Goal: Information Seeking & Learning: Compare options

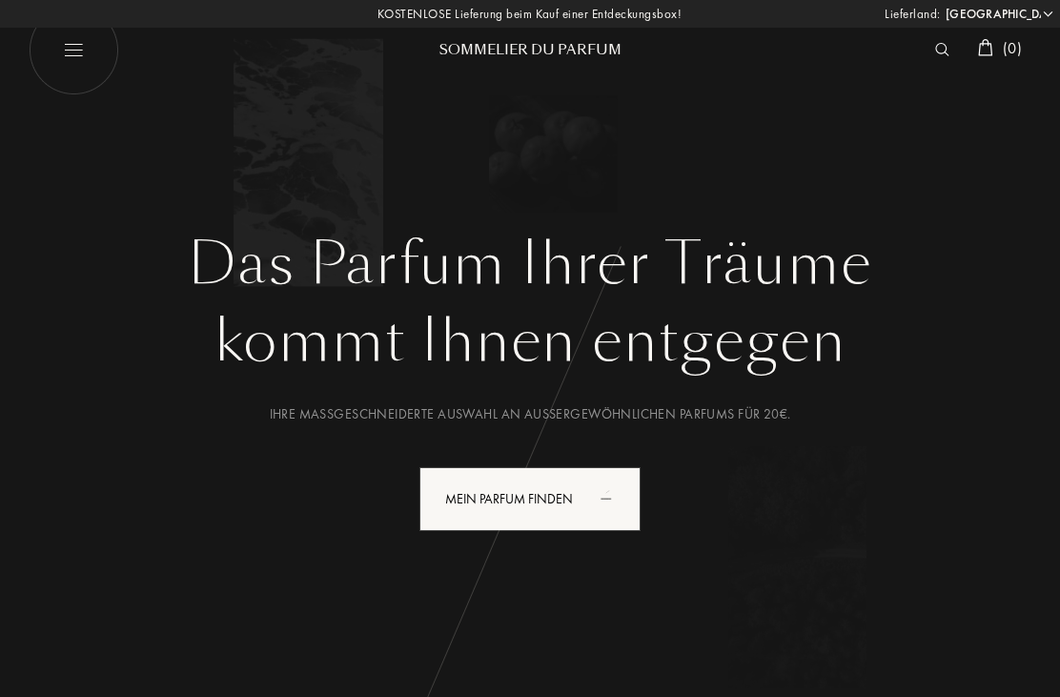
select select "DE"
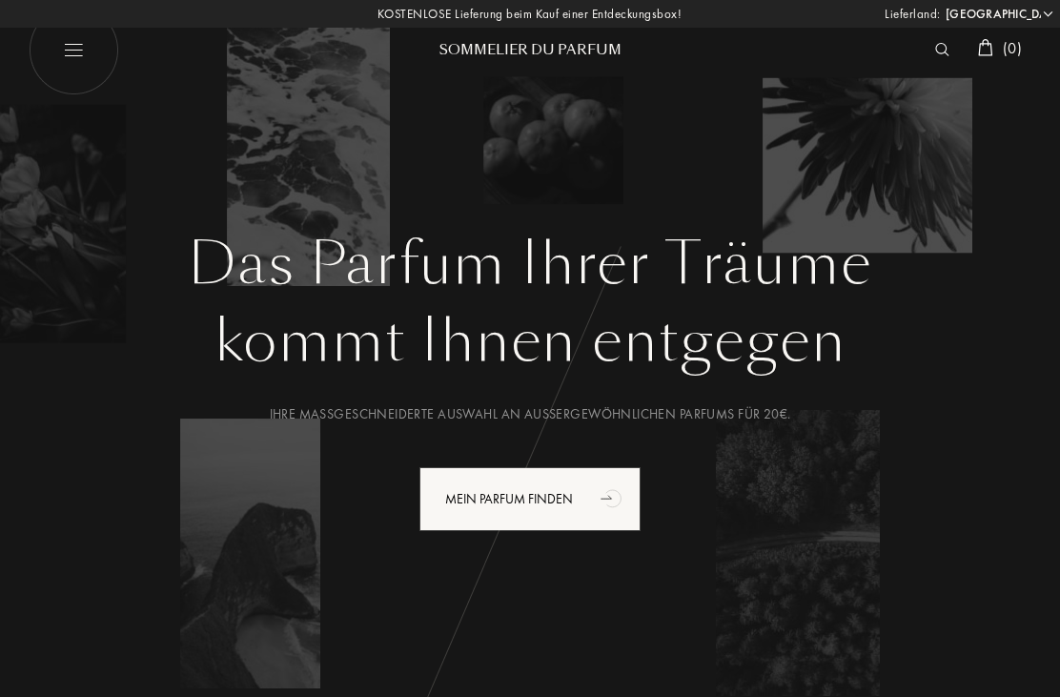
click at [534, 52] on div "Sommelier du Parfum" at bounding box center [530, 50] width 229 height 20
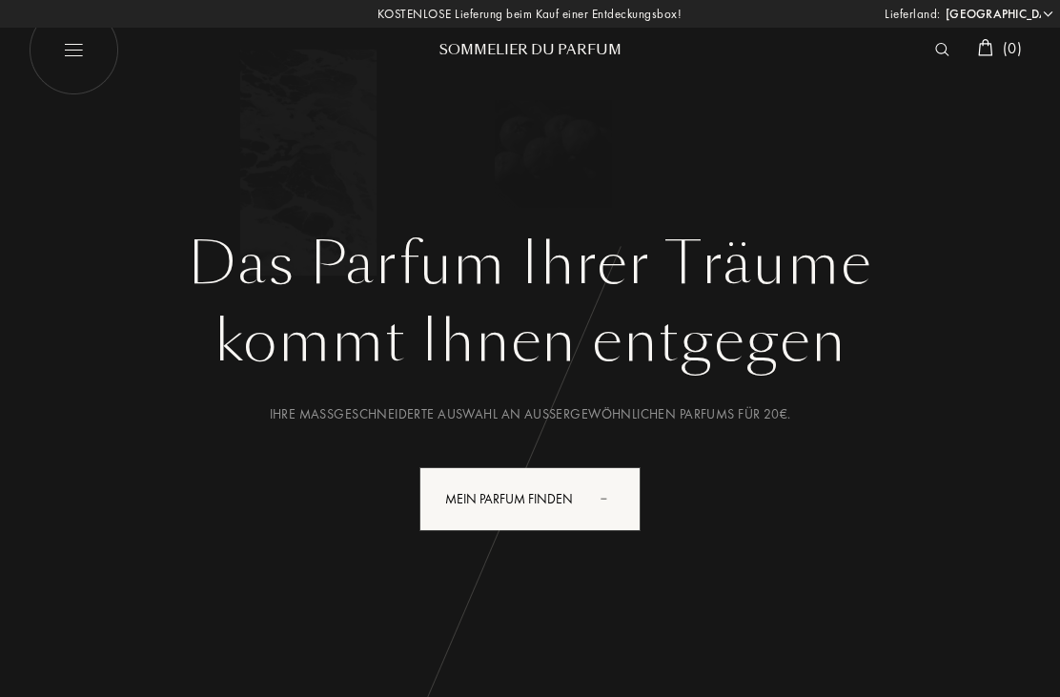
select select "DE"
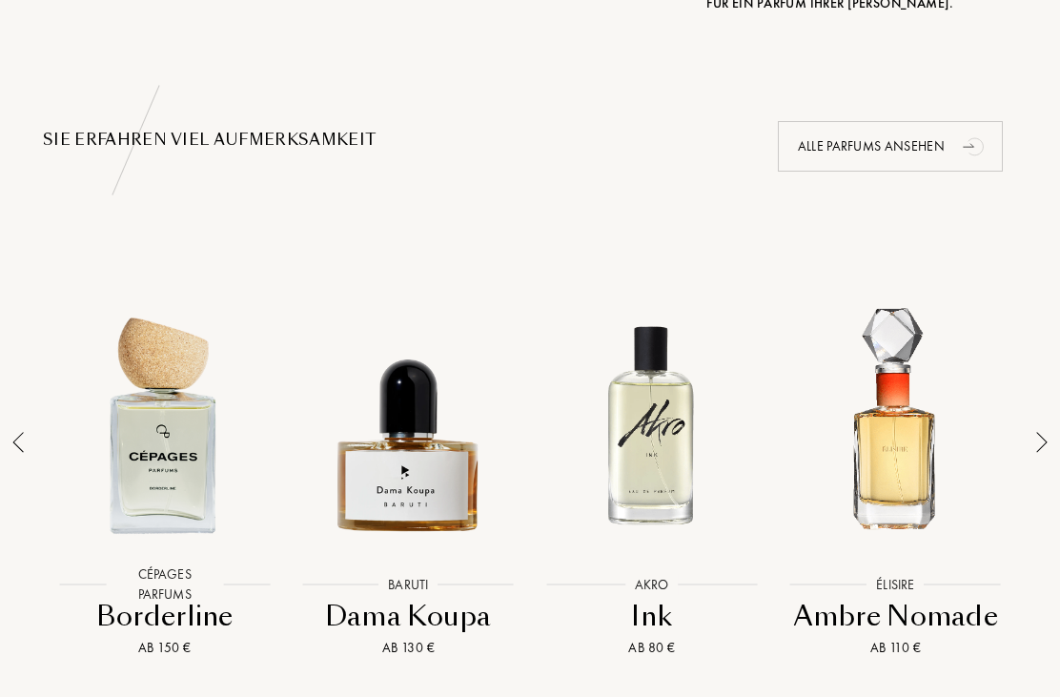
scroll to position [1192, 0]
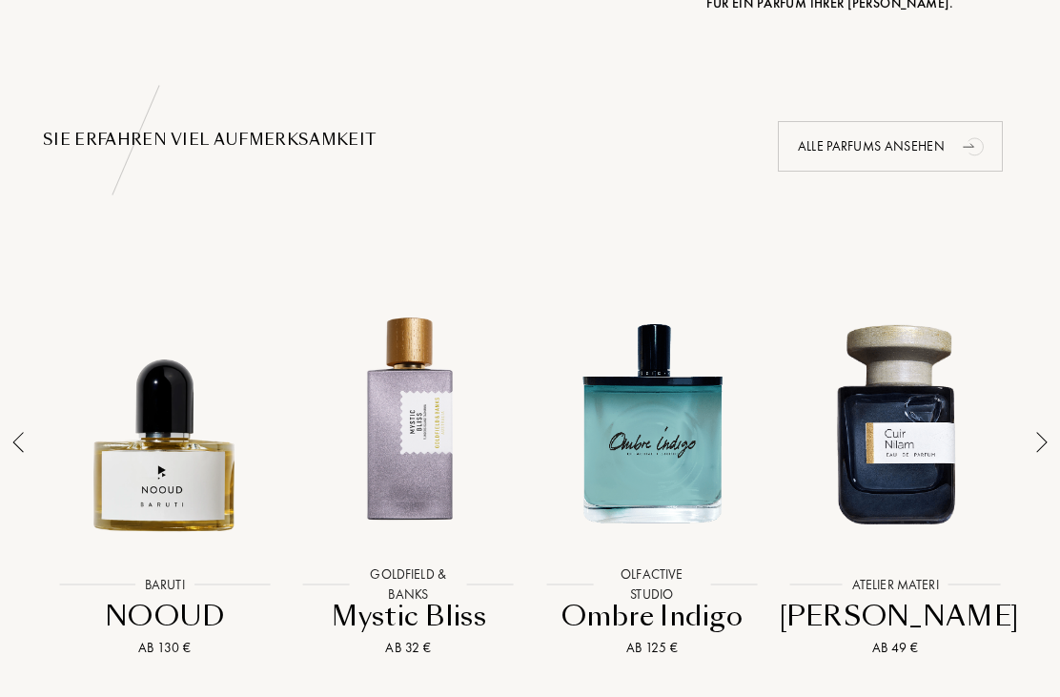
click at [410, 584] on div "Goldfield & Banks" at bounding box center [408, 584] width 117 height 40
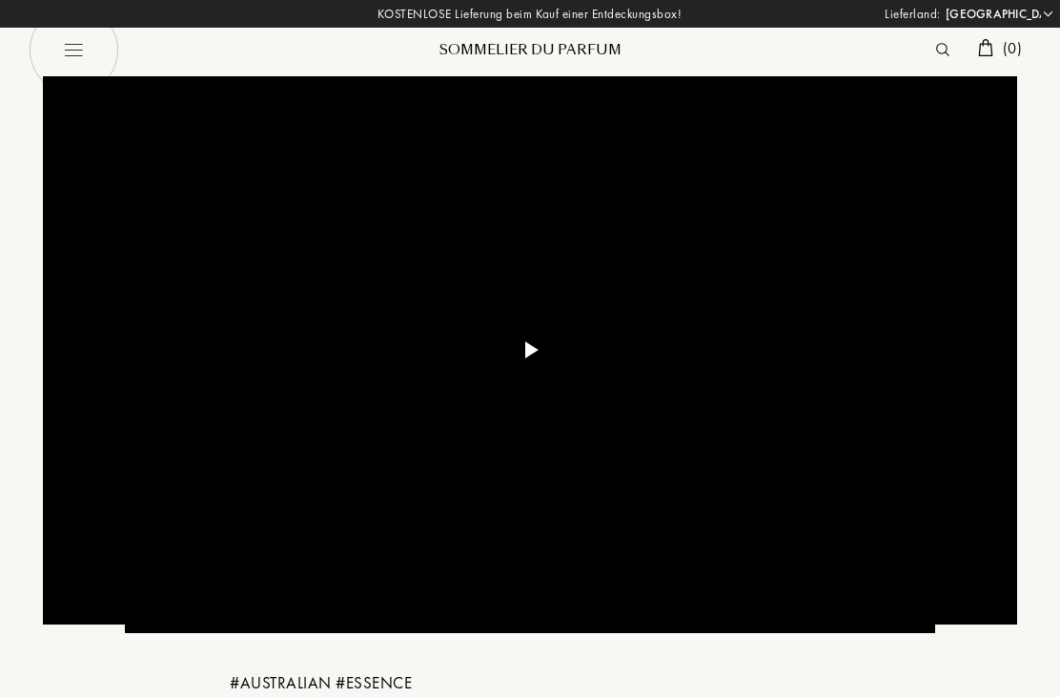
select select "DE"
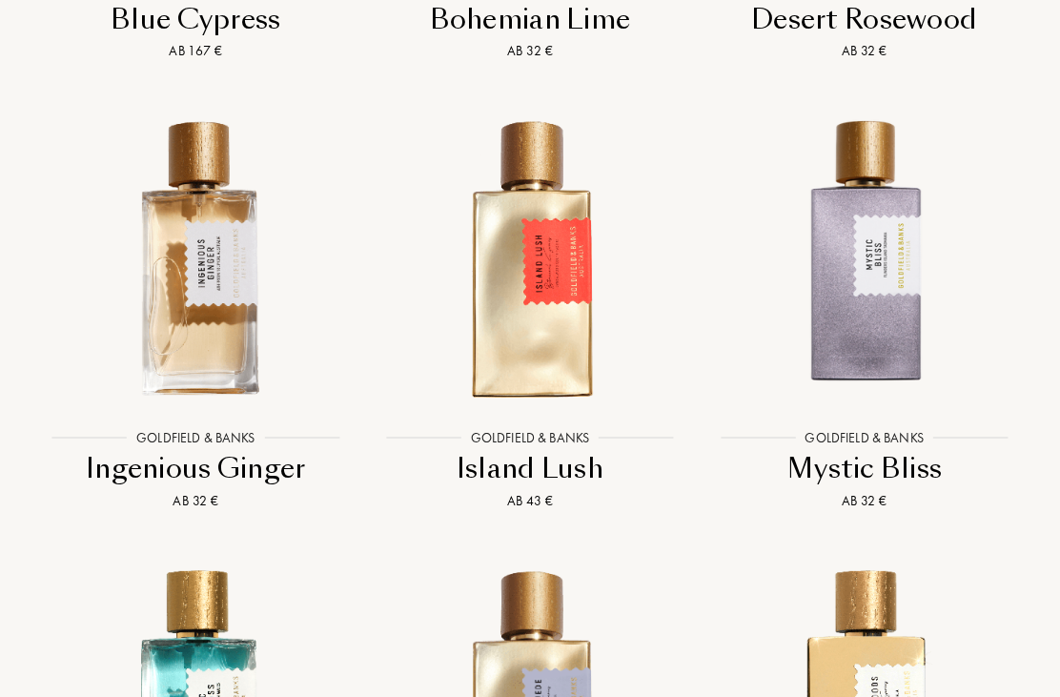
scroll to position [2120, 0]
click at [527, 349] on img at bounding box center [529, 257] width 301 height 301
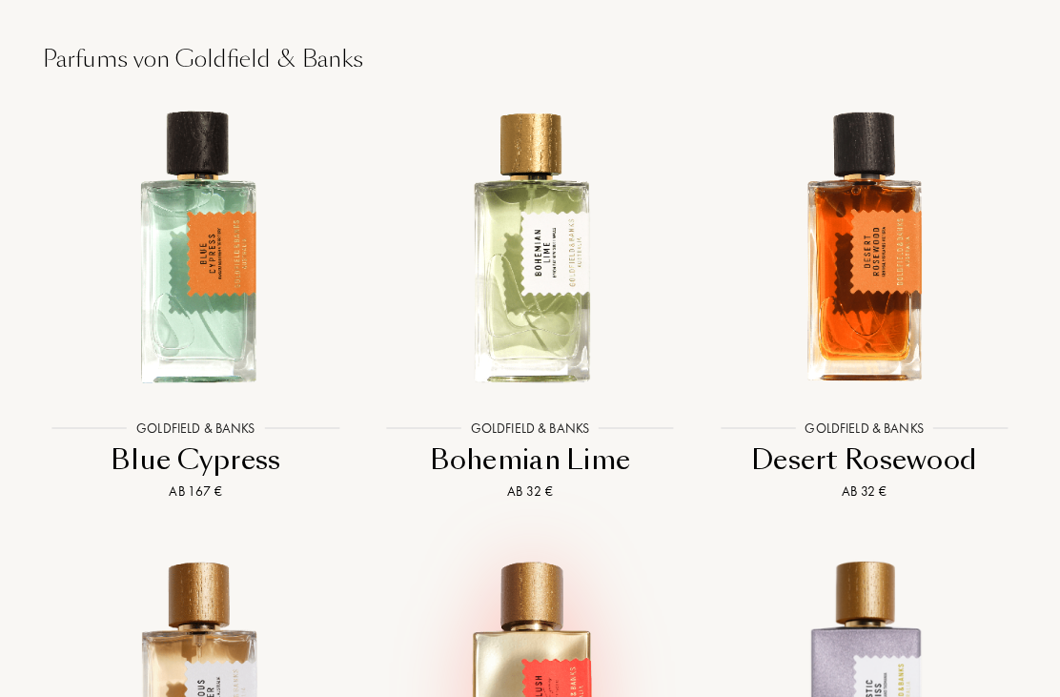
scroll to position [1681, 0]
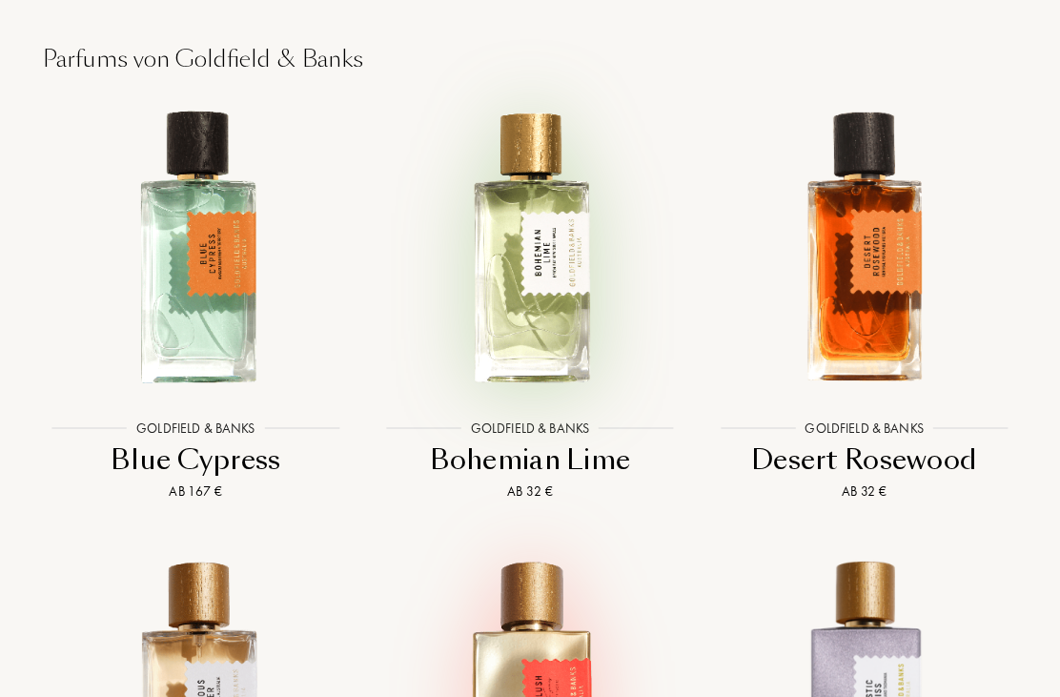
click at [530, 351] on img at bounding box center [529, 247] width 301 height 301
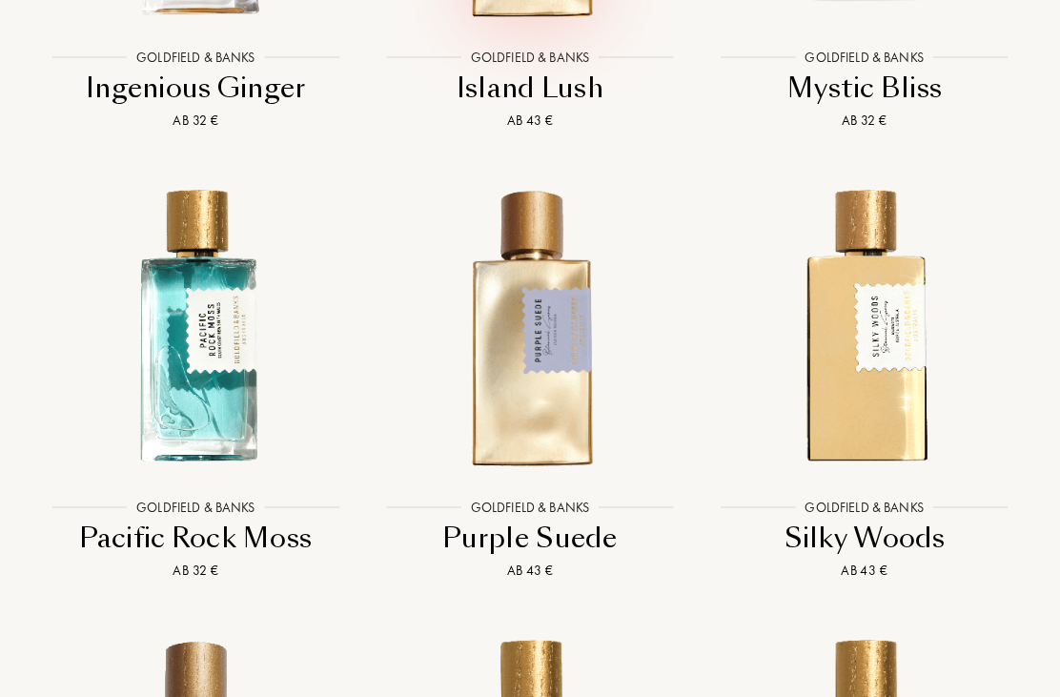
scroll to position [2520, 0]
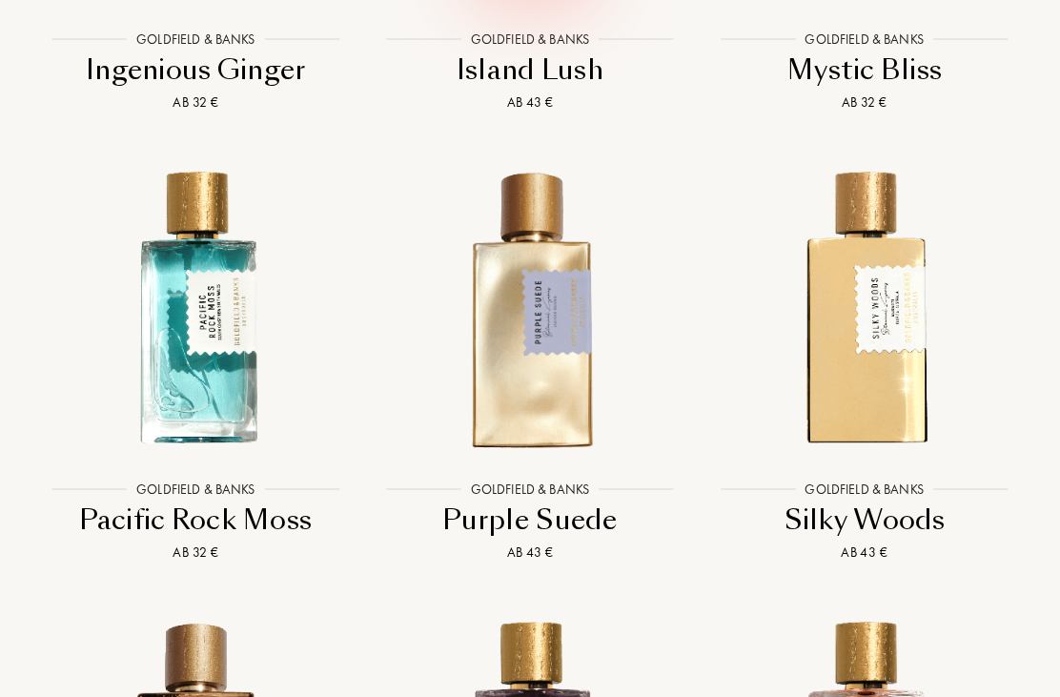
click at [894, 373] on img at bounding box center [864, 307] width 301 height 301
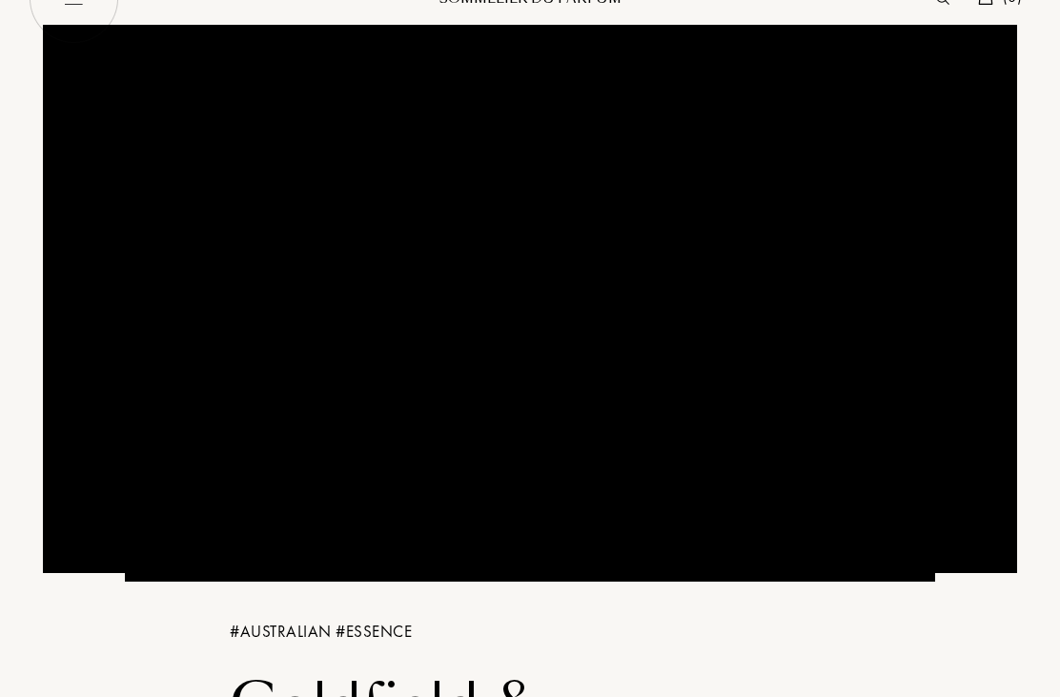
scroll to position [0, 0]
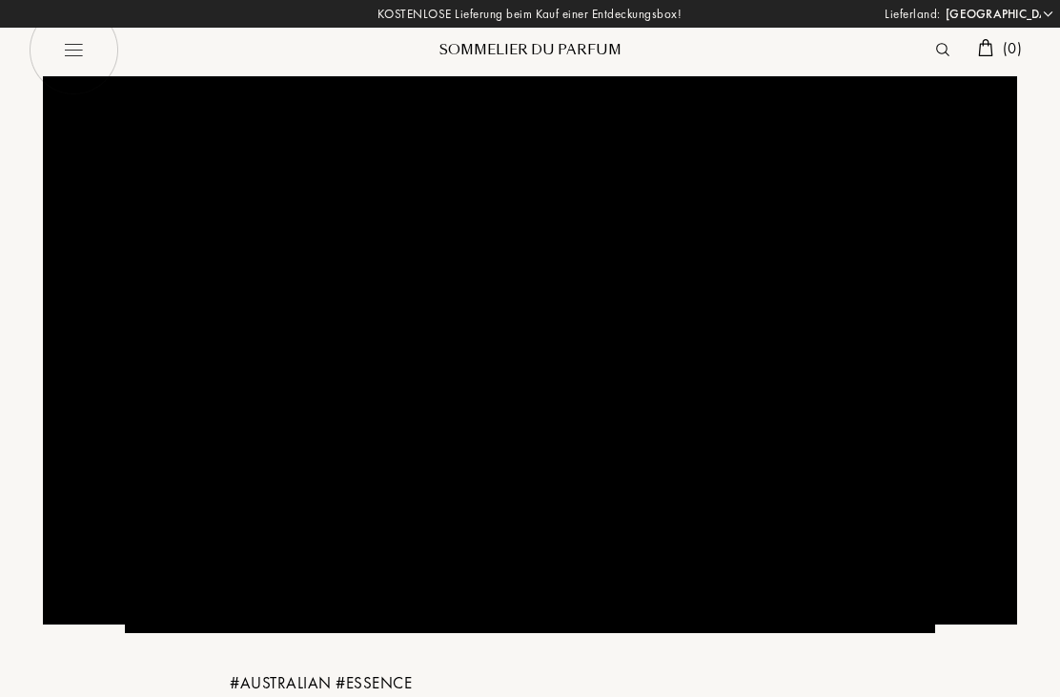
click at [558, 48] on div "Sommelier du Parfum" at bounding box center [530, 50] width 229 height 20
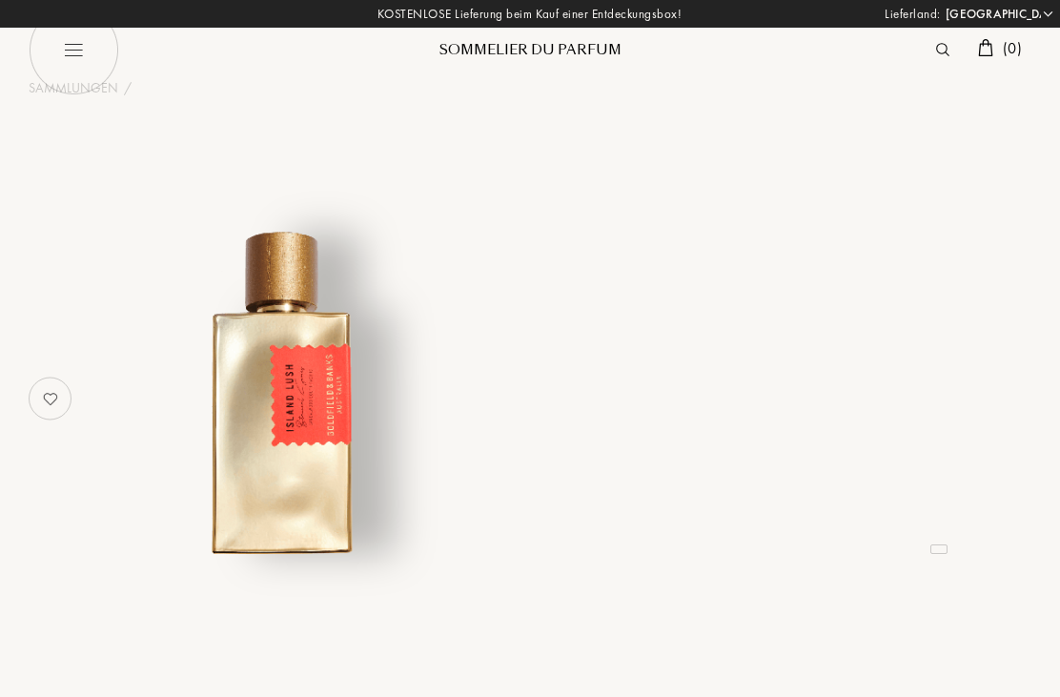
select select "DE"
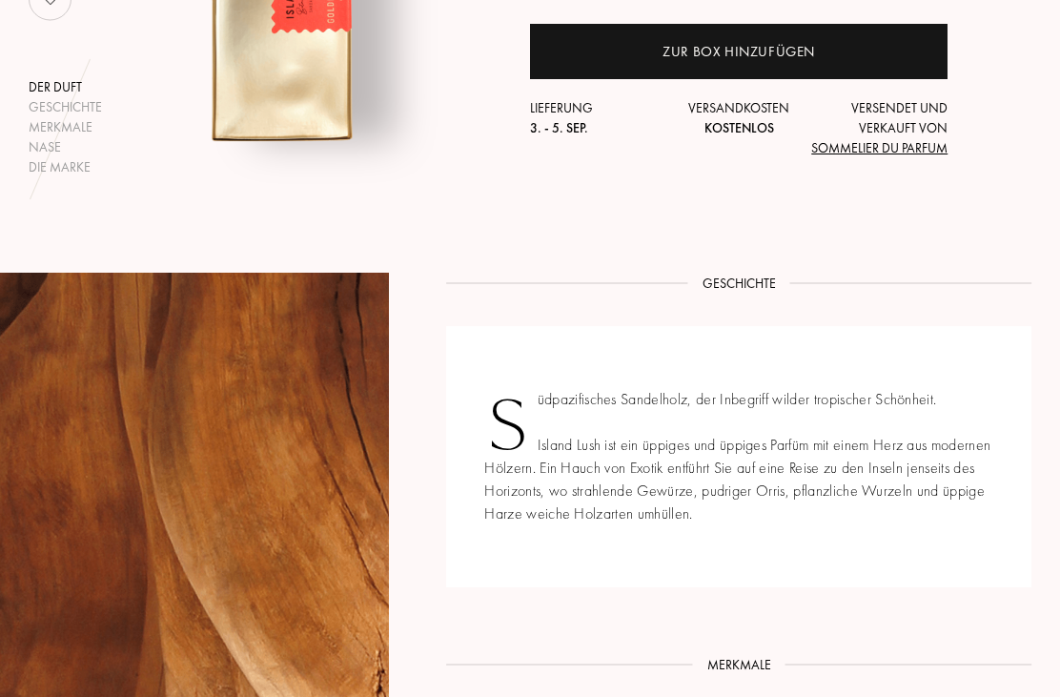
scroll to position [387, 0]
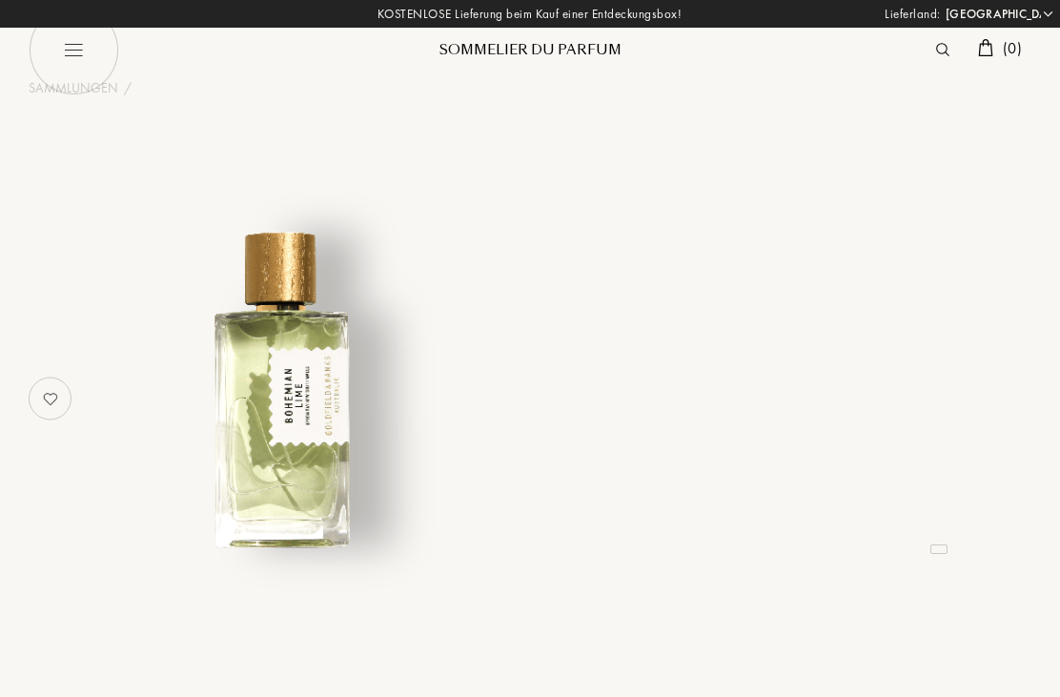
select select "DE"
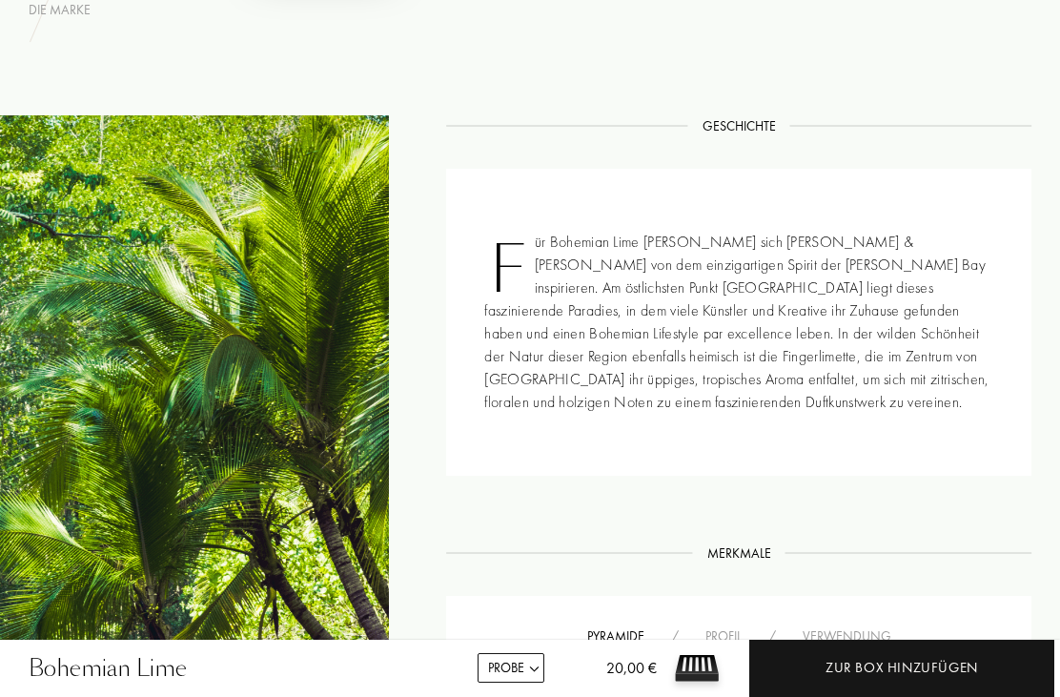
scroll to position [549, 0]
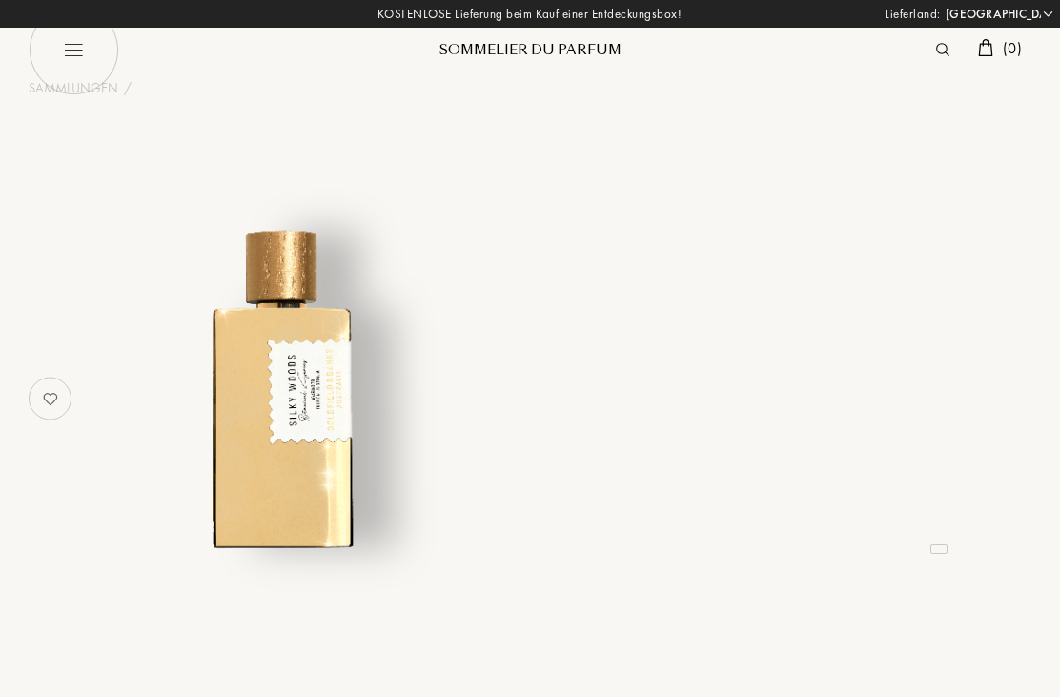
select select "DE"
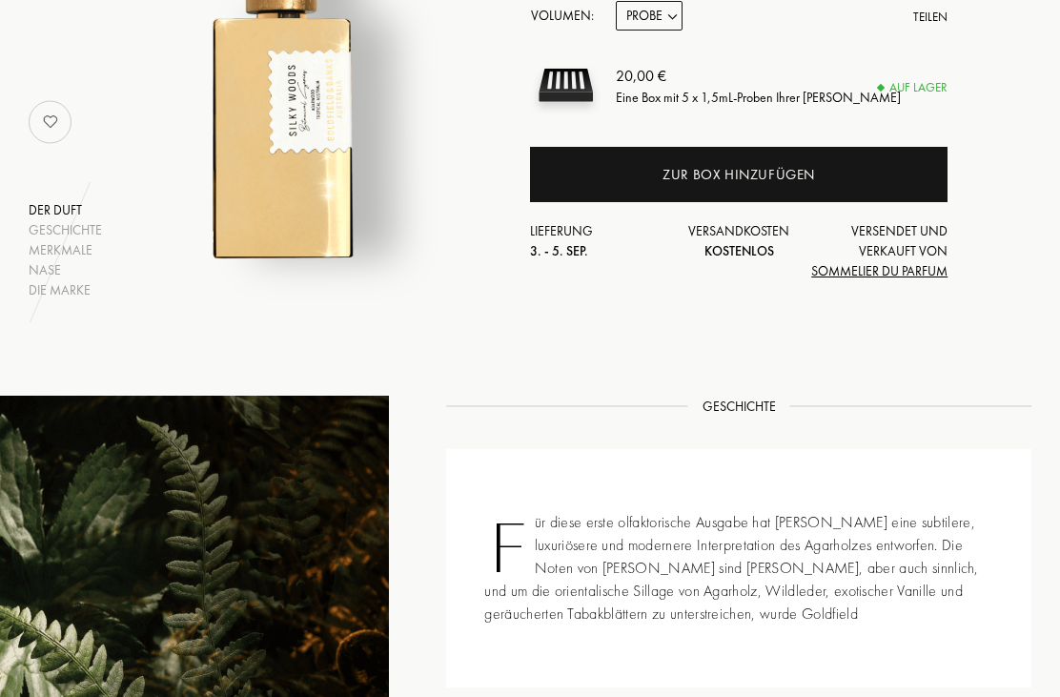
scroll to position [266, 0]
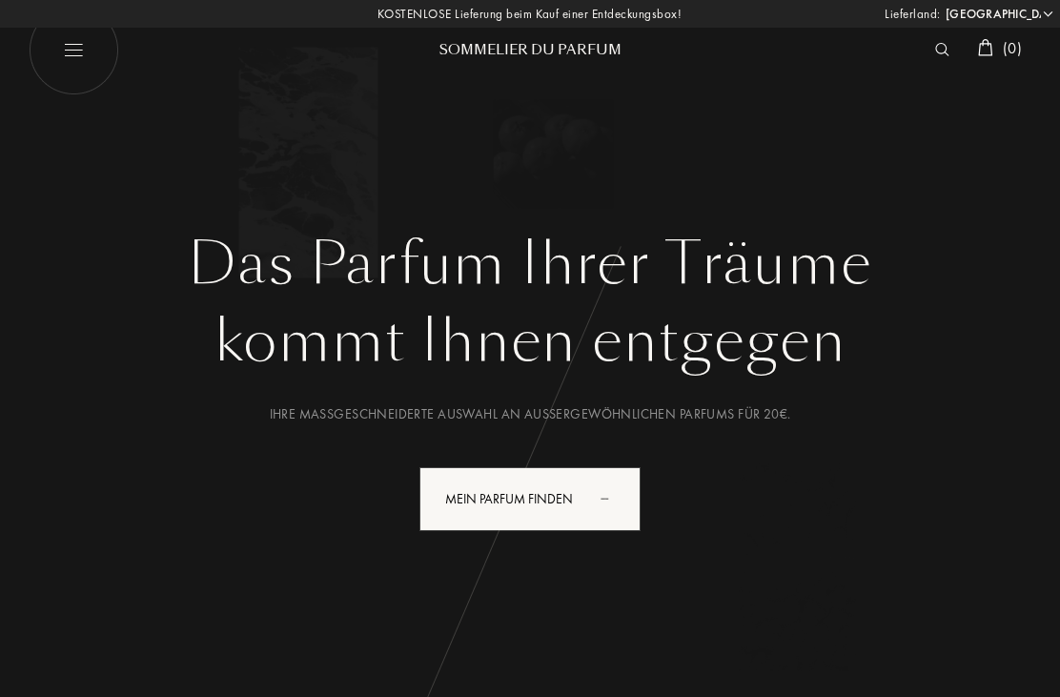
select select "DE"
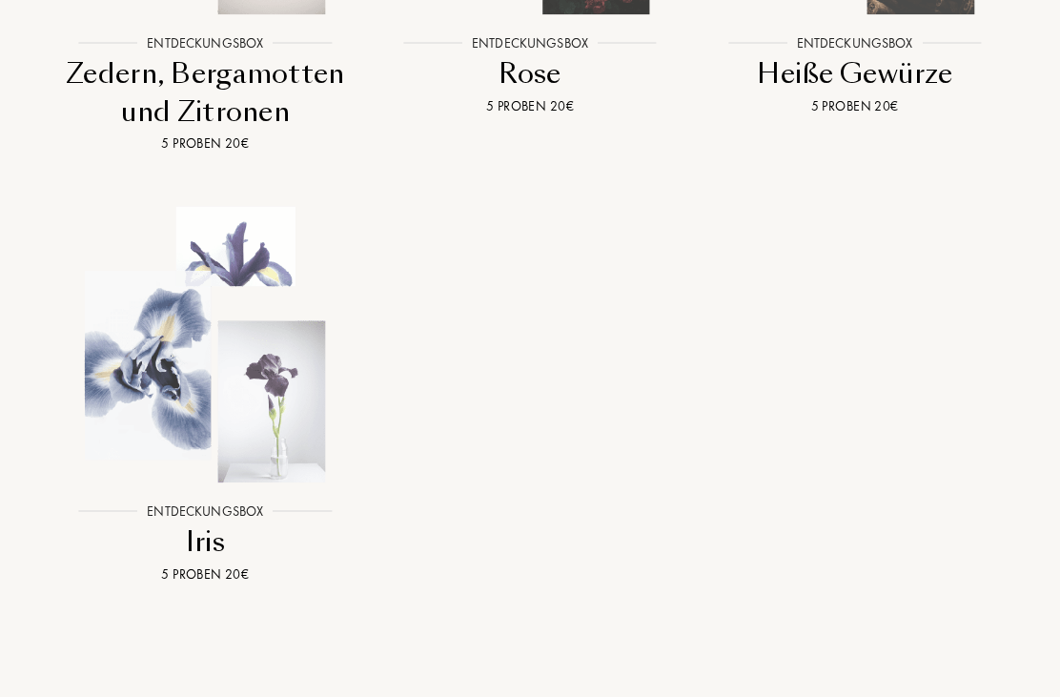
scroll to position [2466, 0]
click at [252, 353] on img at bounding box center [205, 345] width 293 height 293
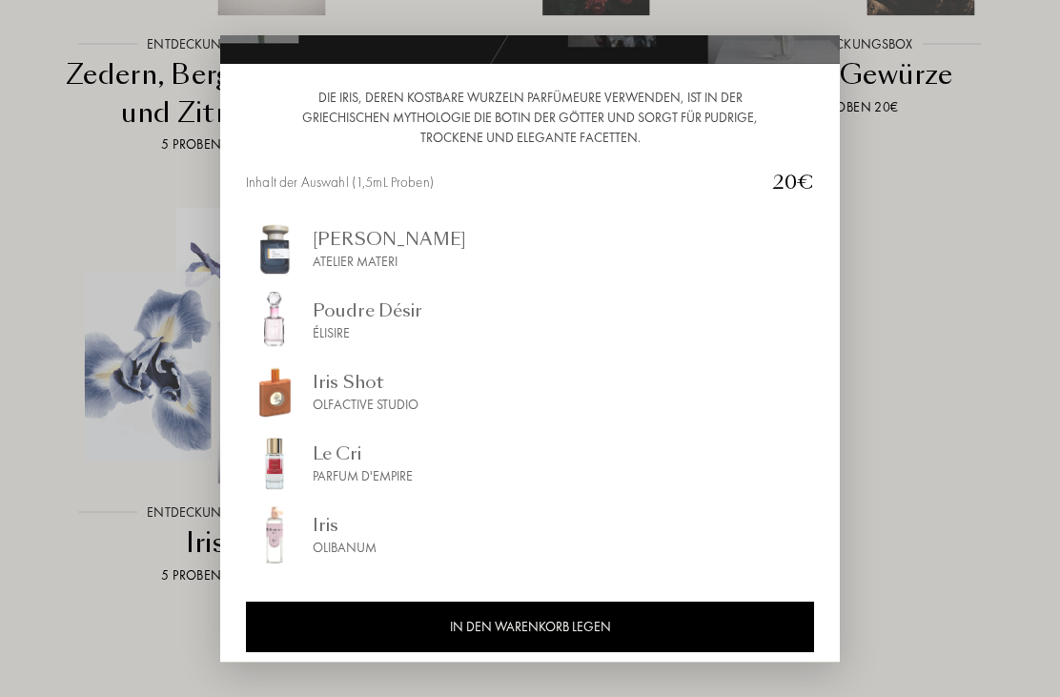
scroll to position [170, 0]
click at [360, 249] on div "Iris Ebène" at bounding box center [389, 239] width 153 height 26
click at [359, 310] on div "Poudre Désir" at bounding box center [368, 310] width 110 height 26
click at [350, 387] on div "Iris Shot" at bounding box center [366, 382] width 106 height 26
click at [347, 462] on div "Le Cri" at bounding box center [363, 453] width 100 height 26
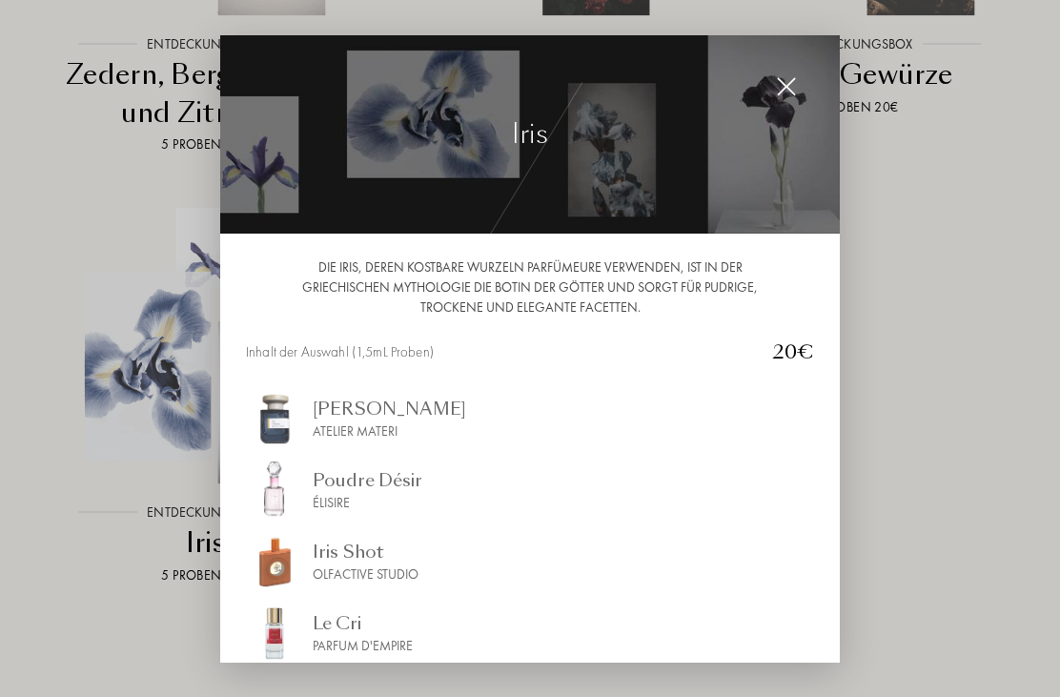
scroll to position [0, 0]
click at [794, 85] on img at bounding box center [786, 86] width 21 height 21
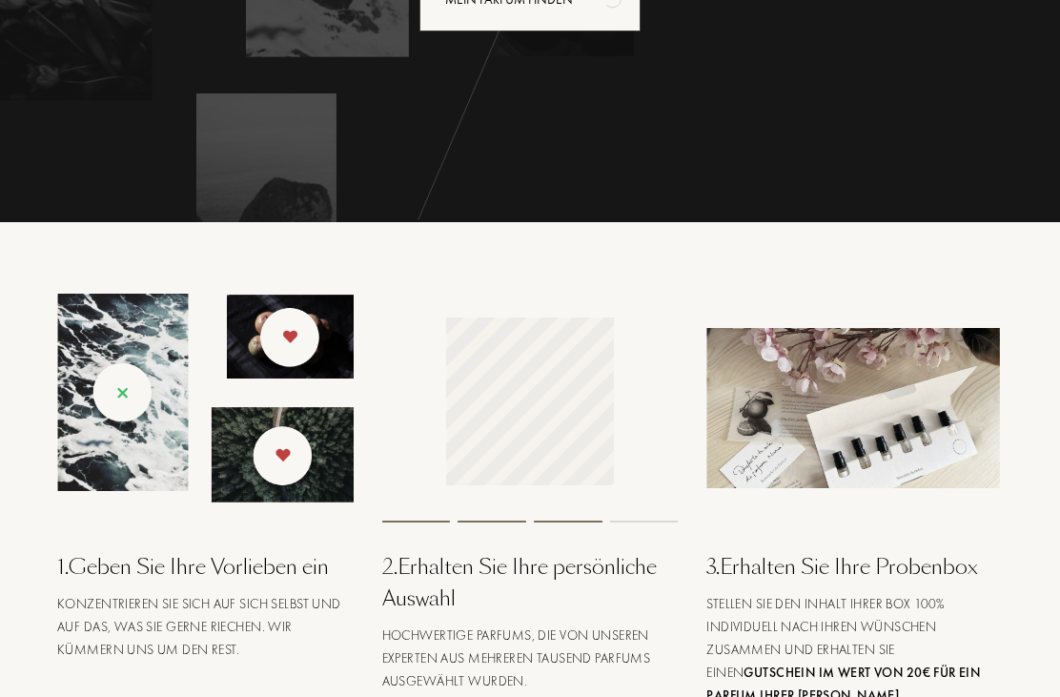
scroll to position [485, 0]
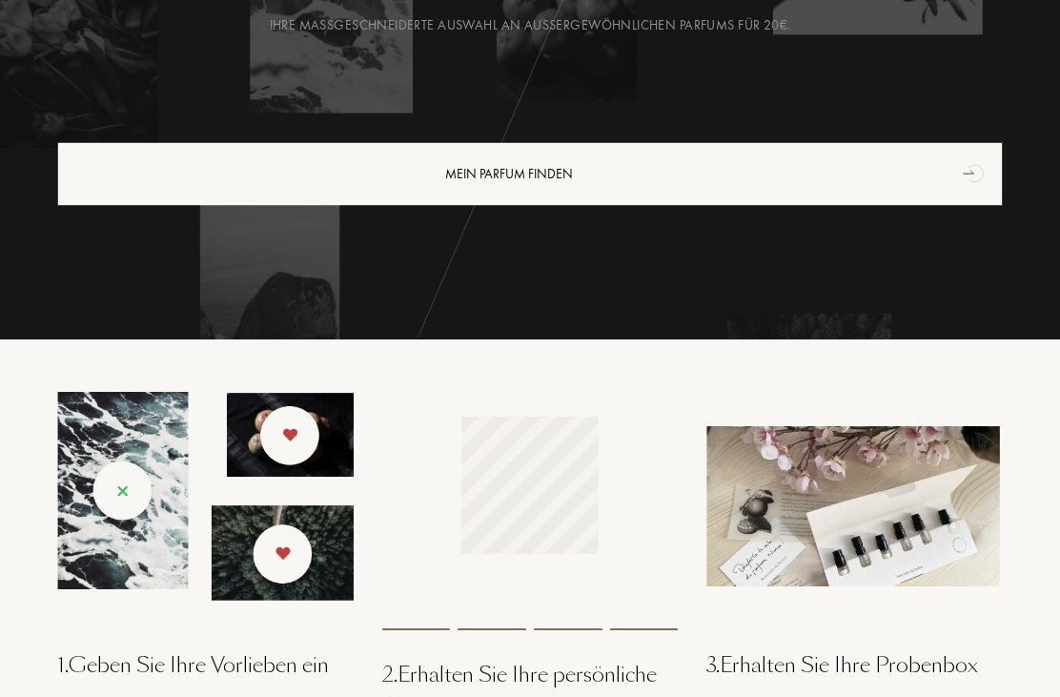
select select "DE"
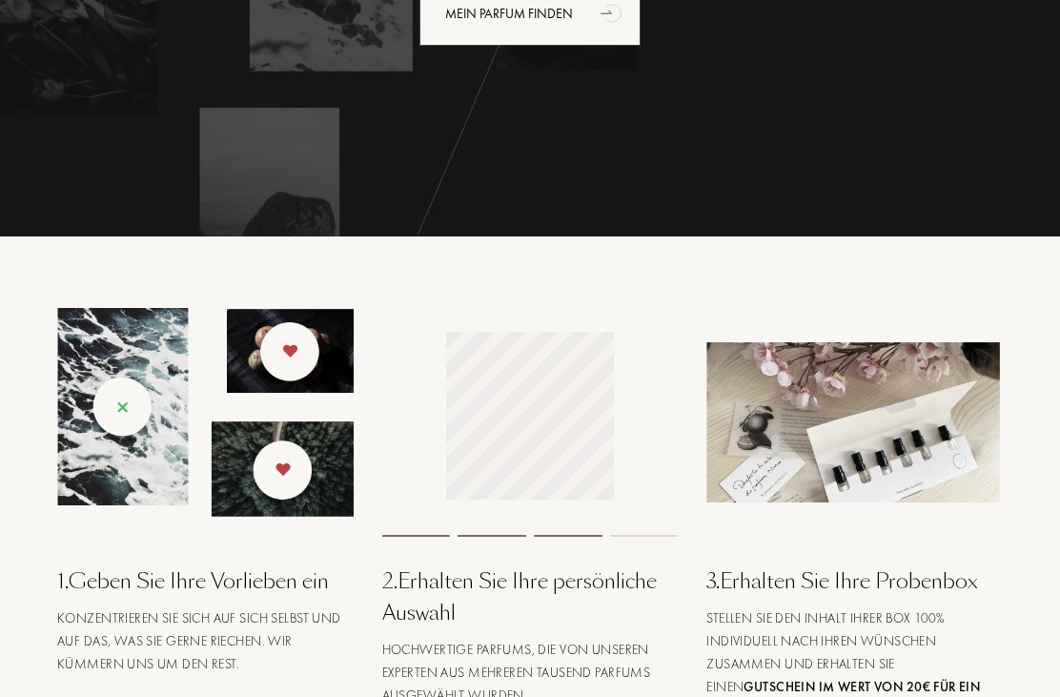
scroll to position [560, 0]
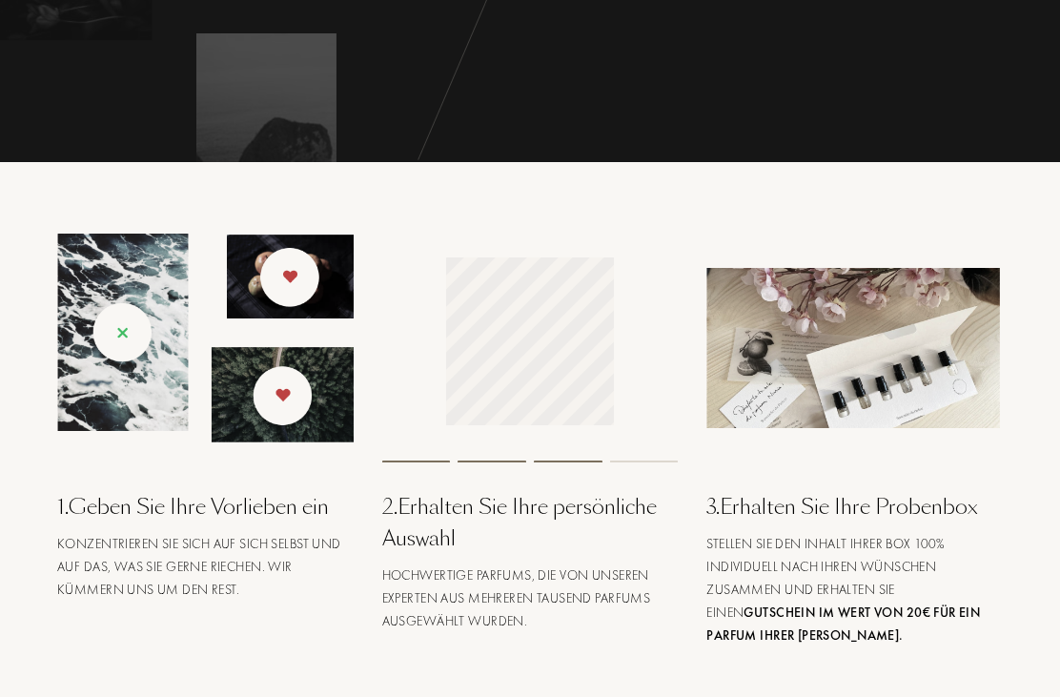
select select "DE"
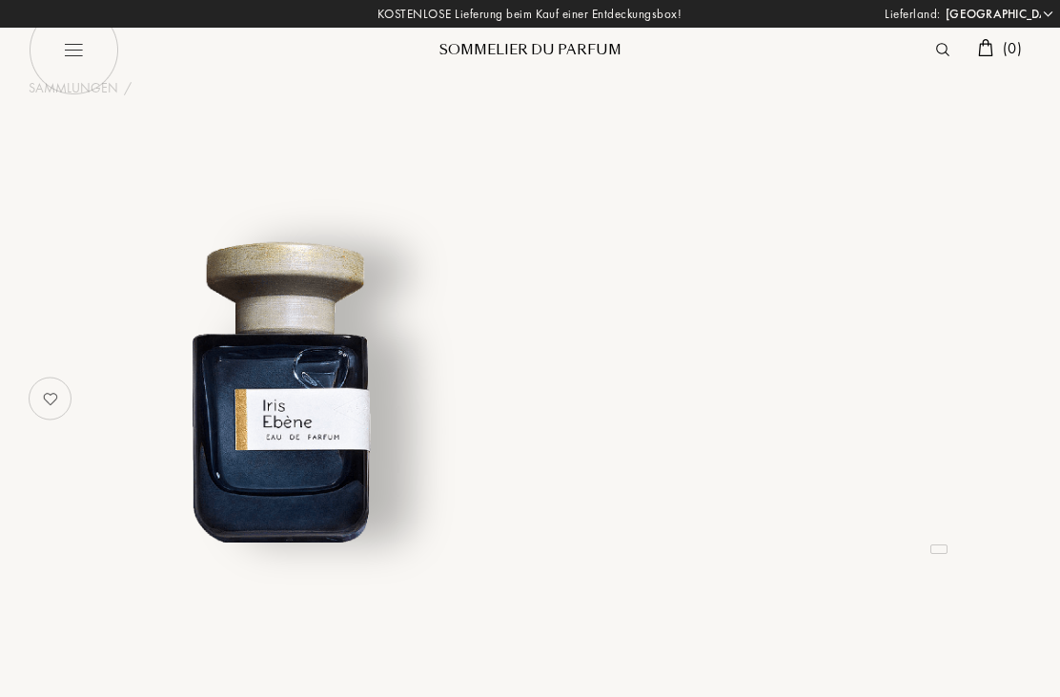
select select "DE"
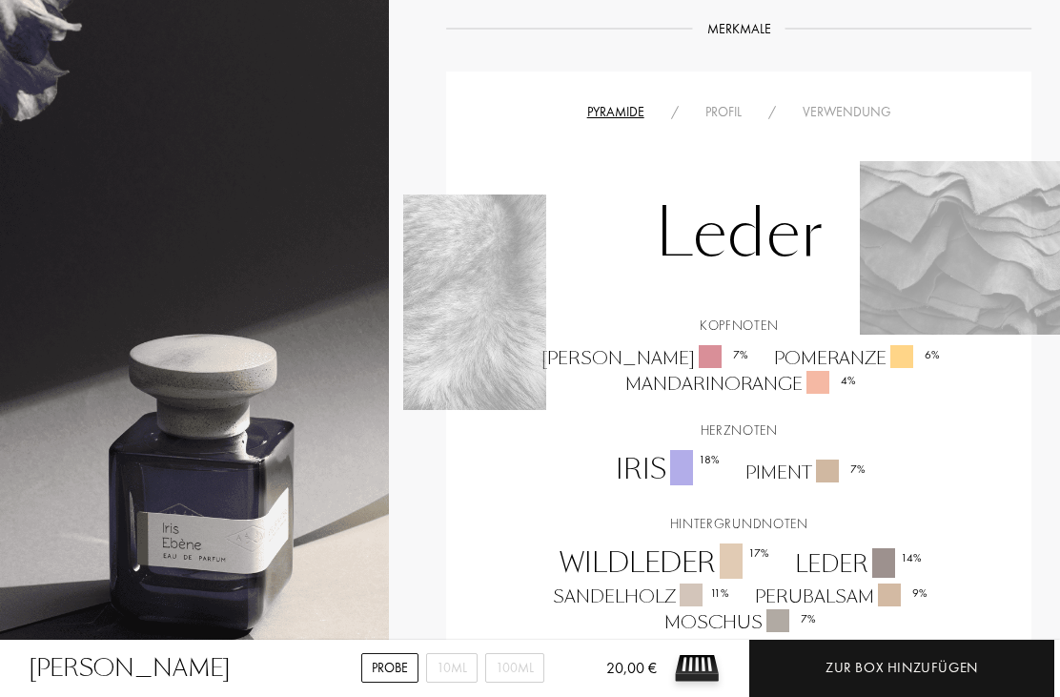
scroll to position [1185, 0]
click at [735, 112] on div "Profil" at bounding box center [723, 113] width 63 height 20
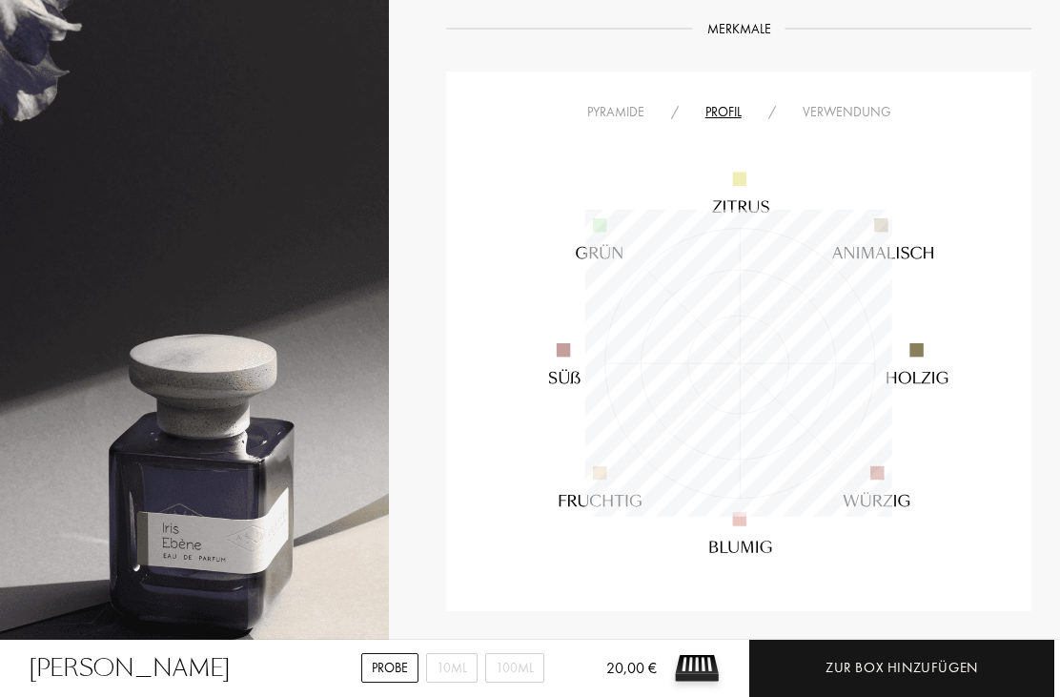
scroll to position [307, 308]
click at [835, 115] on div "Verwendung" at bounding box center [846, 112] width 115 height 20
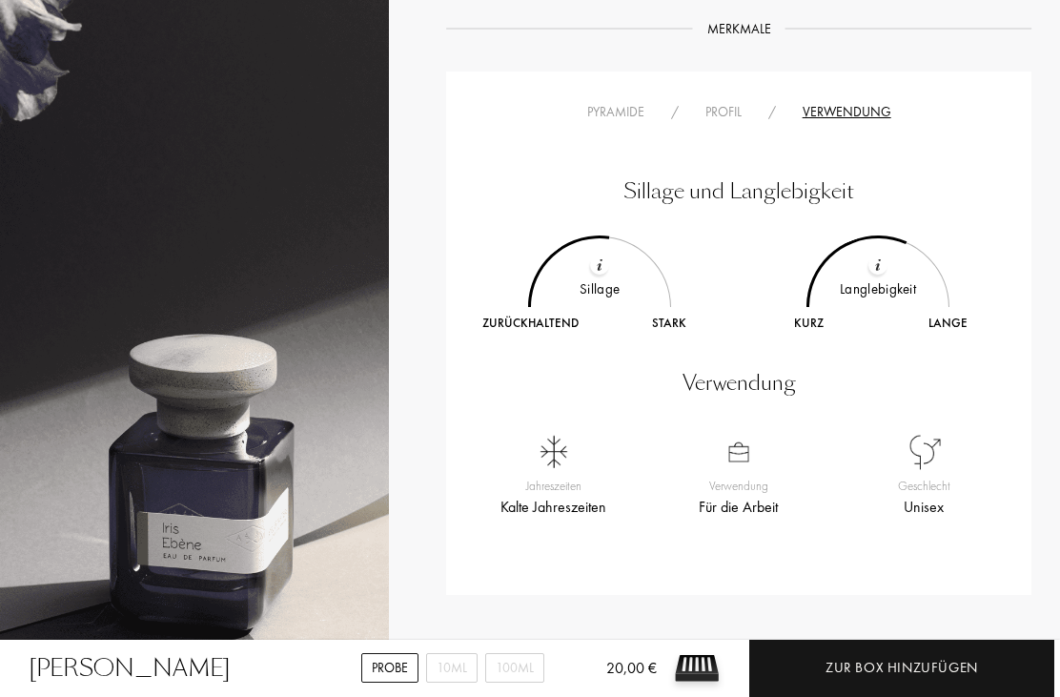
click at [618, 112] on div "Pyramide" at bounding box center [616, 112] width 84 height 20
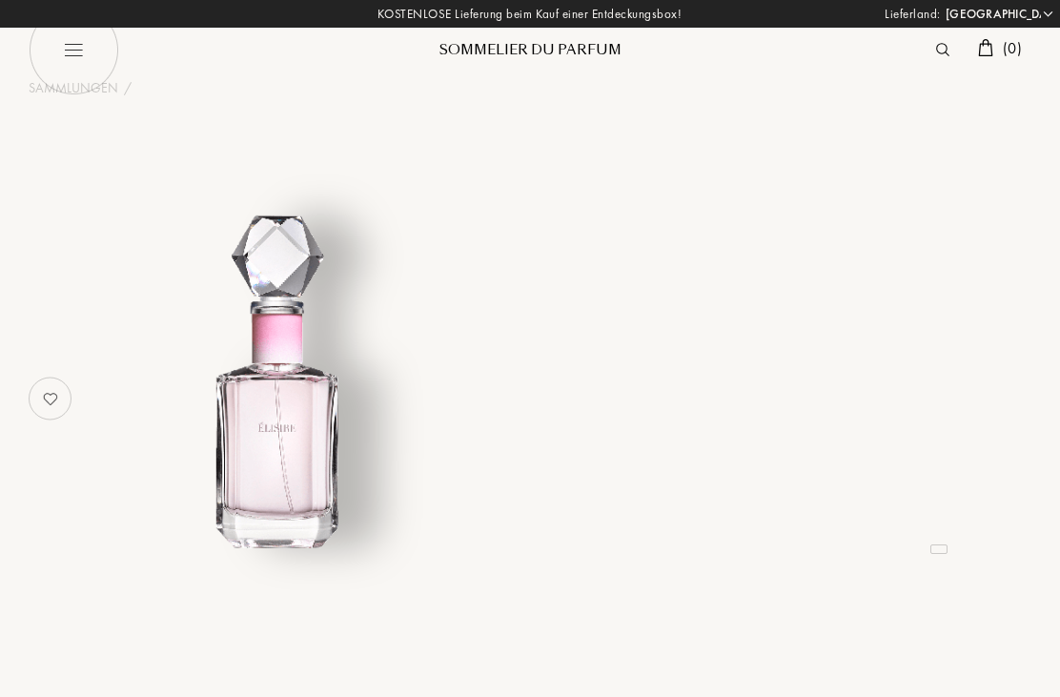
select select "DE"
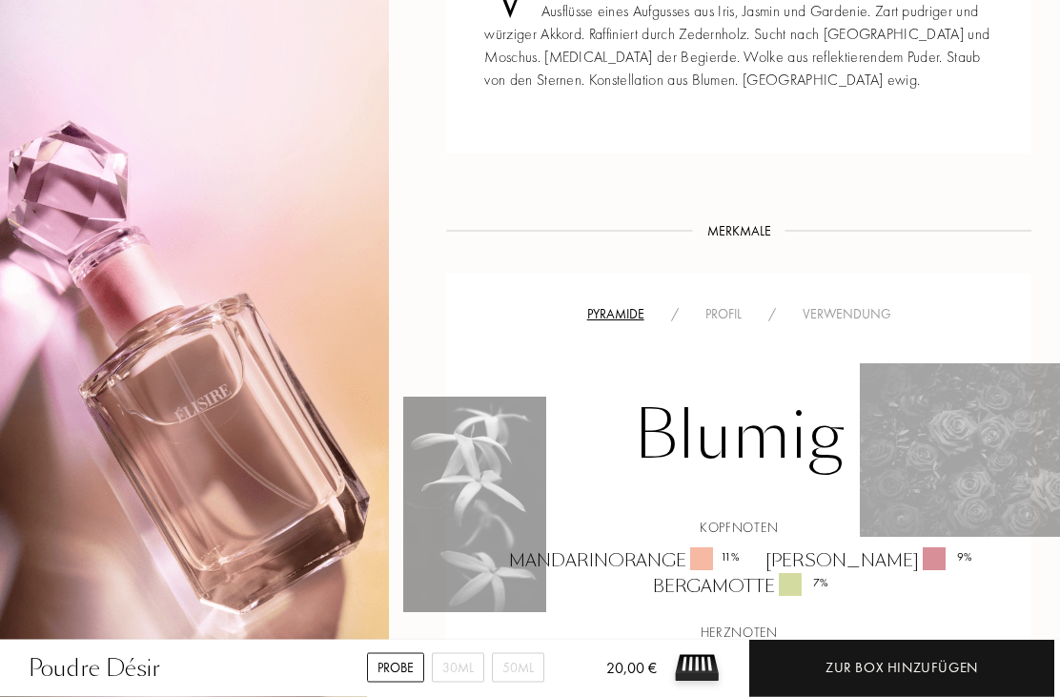
scroll to position [828, 0]
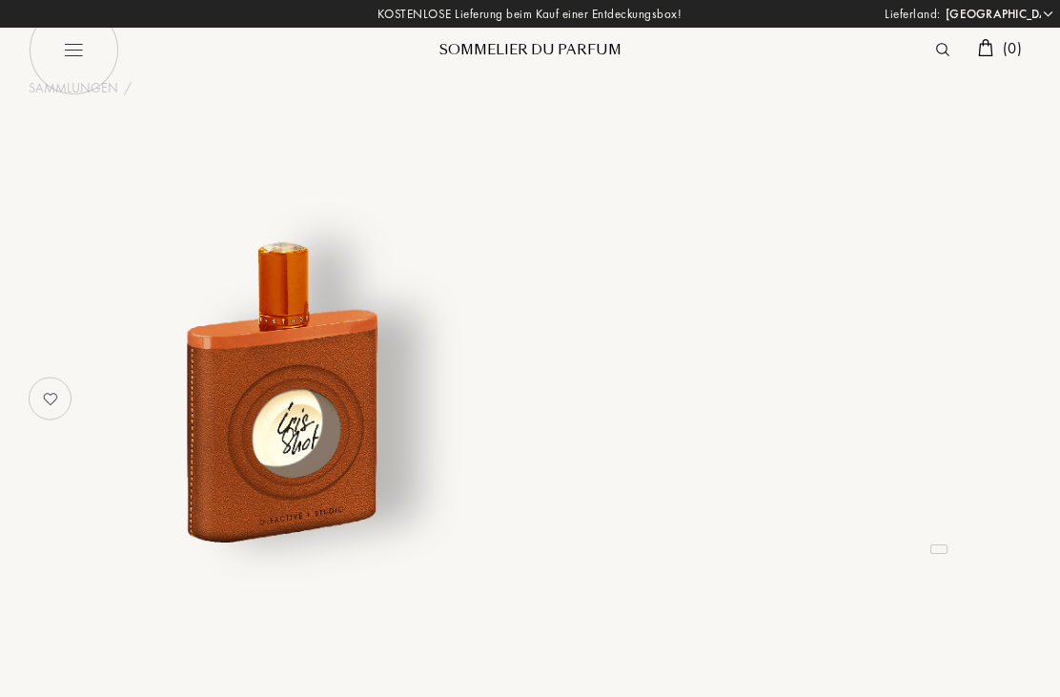
select select "DE"
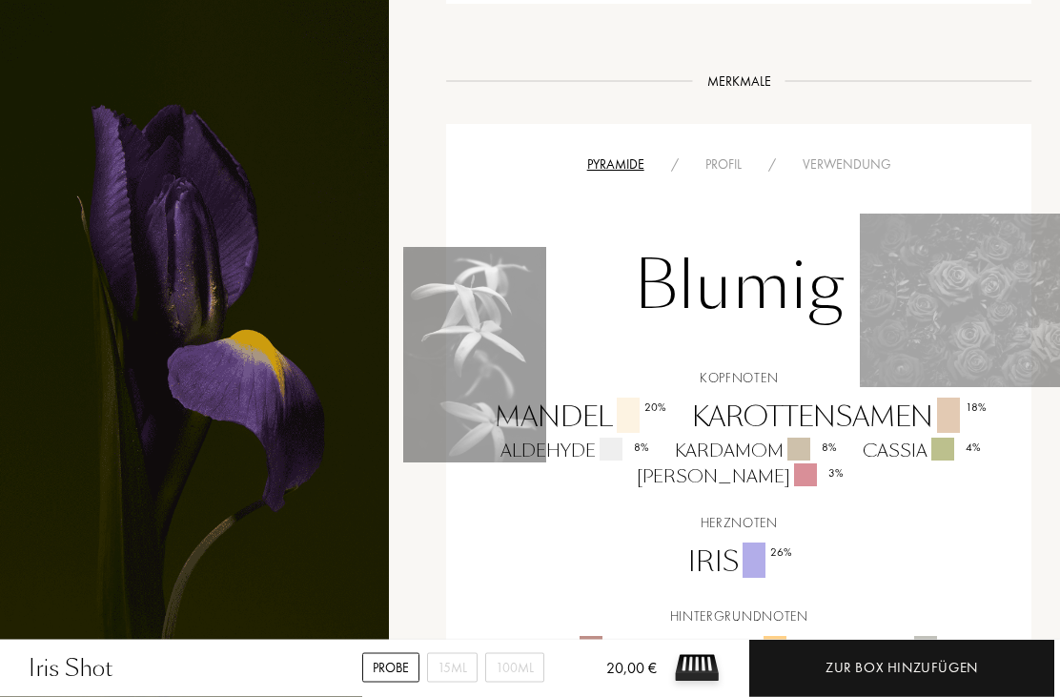
scroll to position [997, 0]
click at [735, 153] on div "Profil" at bounding box center [723, 163] width 63 height 20
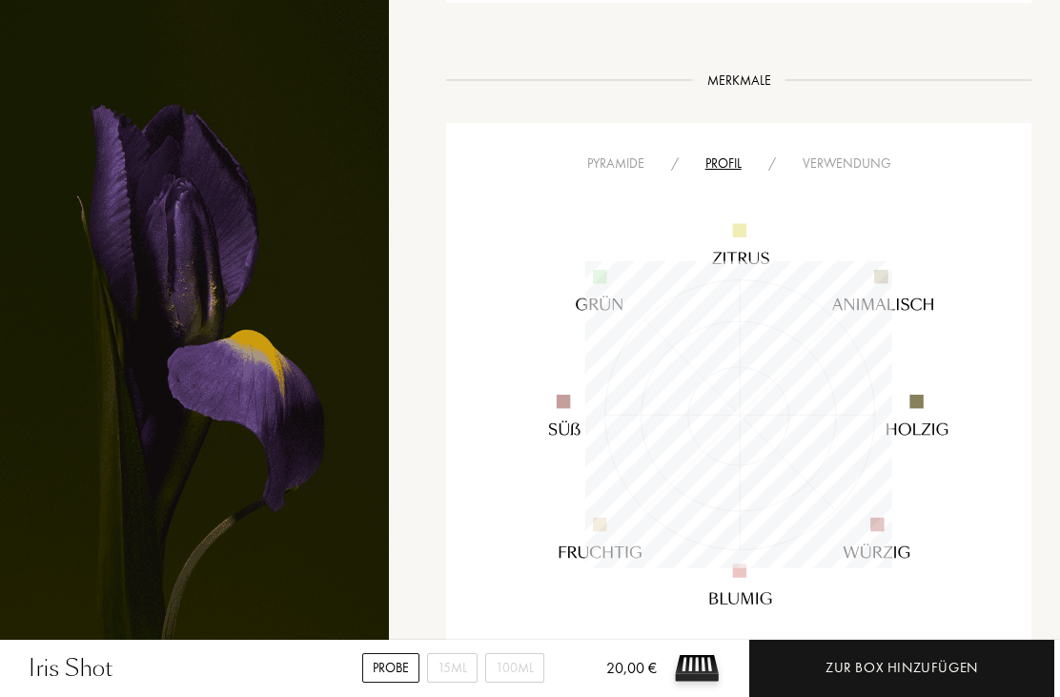
scroll to position [307, 308]
click at [843, 169] on img at bounding box center [739, 415] width 492 height 492
click at [837, 169] on img at bounding box center [739, 415] width 492 height 492
click at [844, 153] on div "Verwendung" at bounding box center [846, 163] width 115 height 20
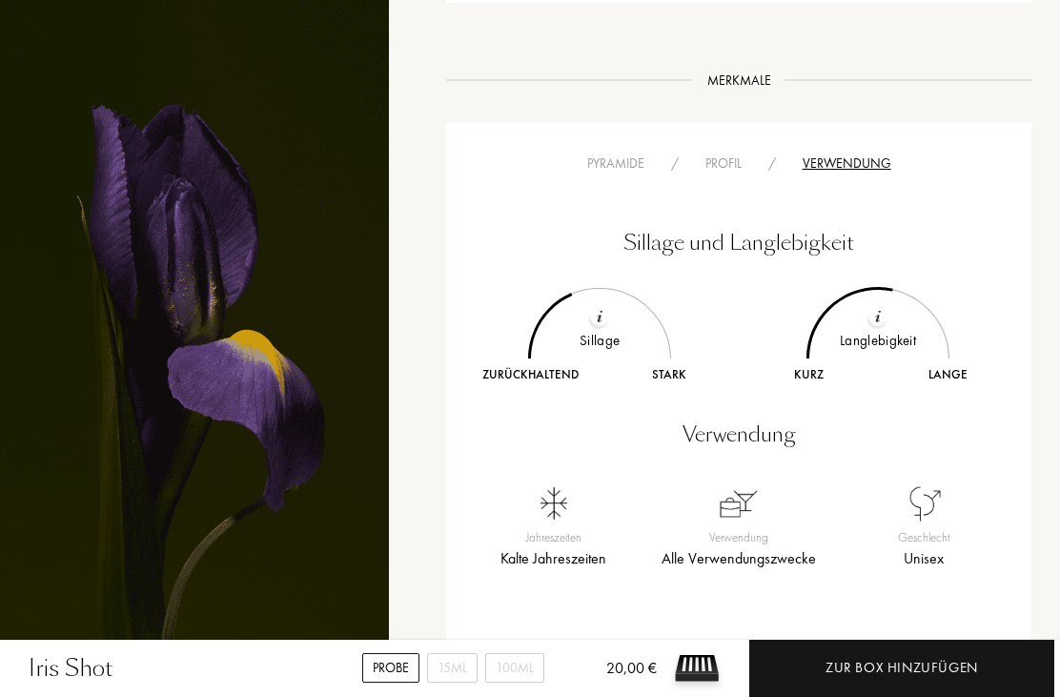
click at [616, 153] on div "Pyramide" at bounding box center [616, 163] width 84 height 20
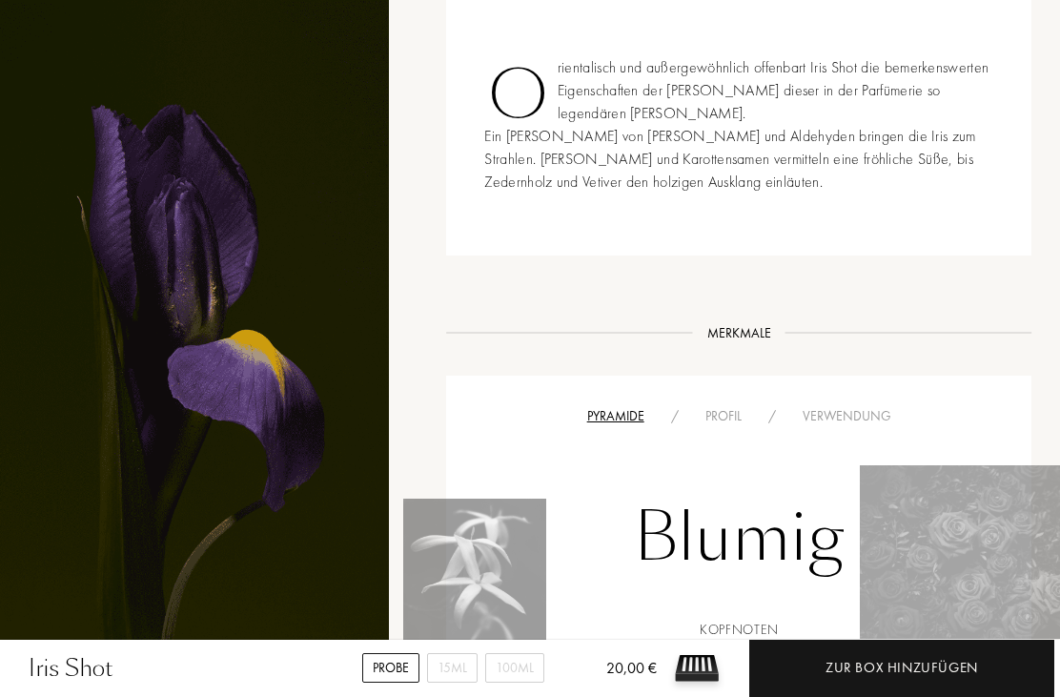
scroll to position [737, 0]
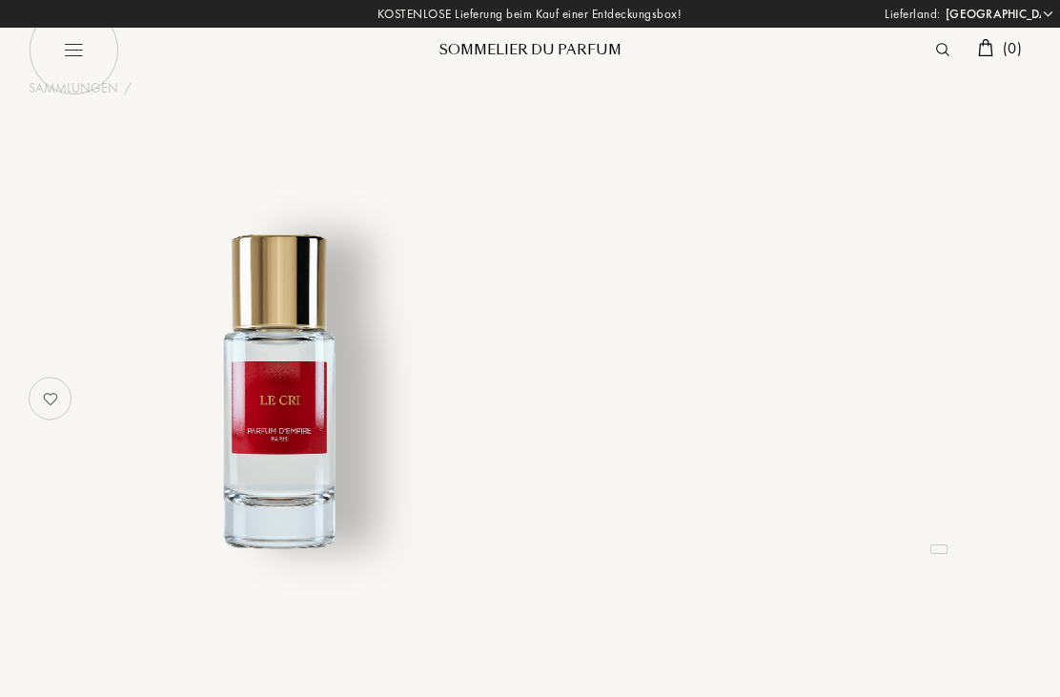
select select "DE"
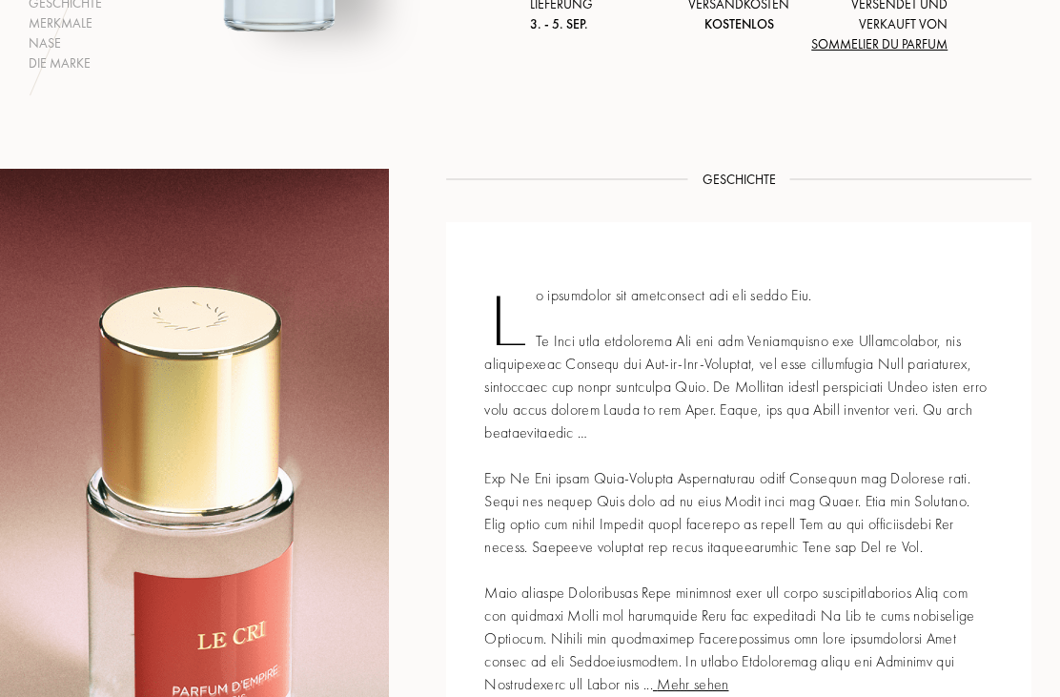
scroll to position [488, 0]
